Goal: Transaction & Acquisition: Book appointment/travel/reservation

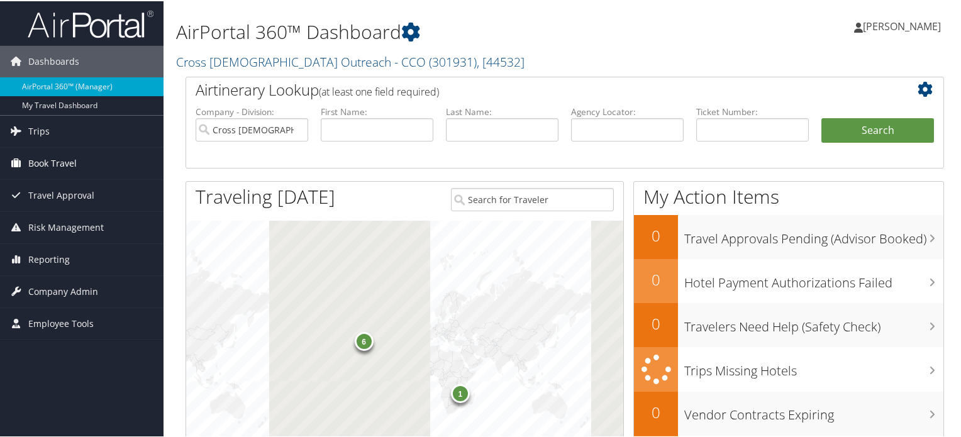
click at [57, 164] on span "Book Travel" at bounding box center [52, 162] width 48 height 31
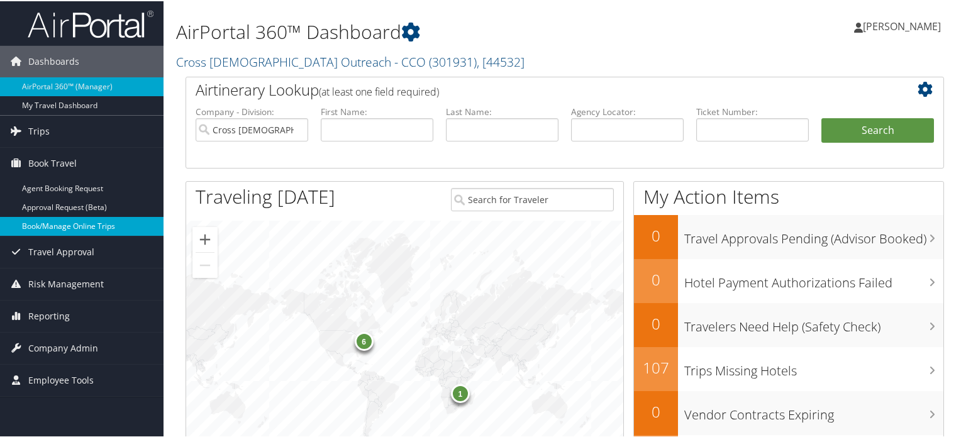
click at [91, 221] on link "Book/Manage Online Trips" at bounding box center [82, 225] width 164 height 19
